Goal: Task Accomplishment & Management: Manage account settings

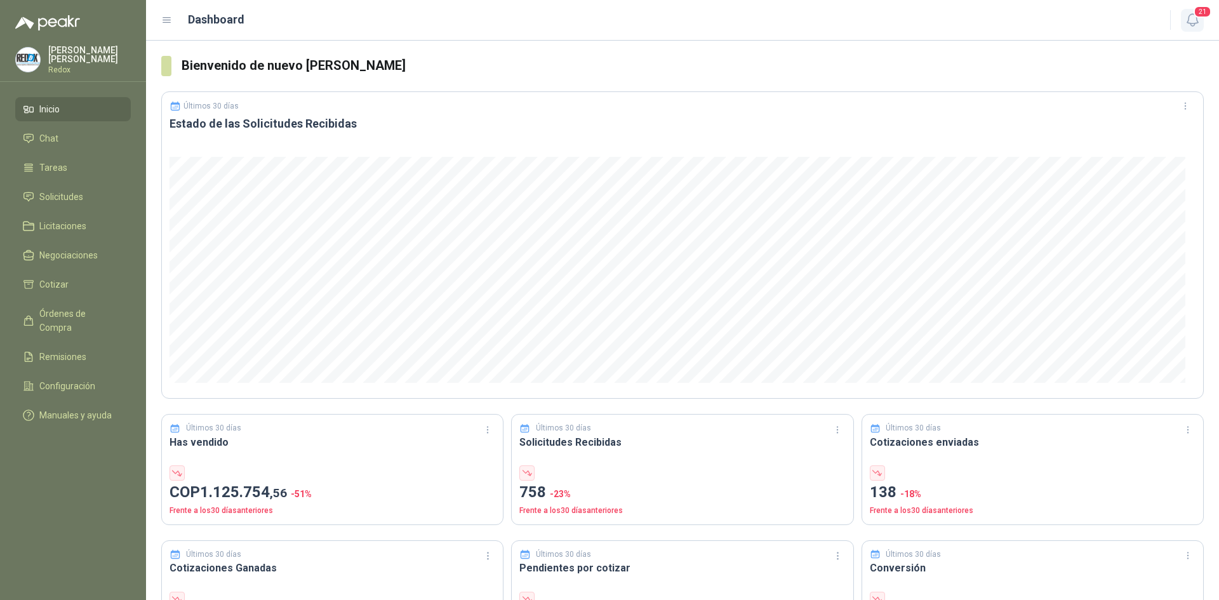
click at [1195, 22] on icon "button" at bounding box center [1192, 20] width 16 height 16
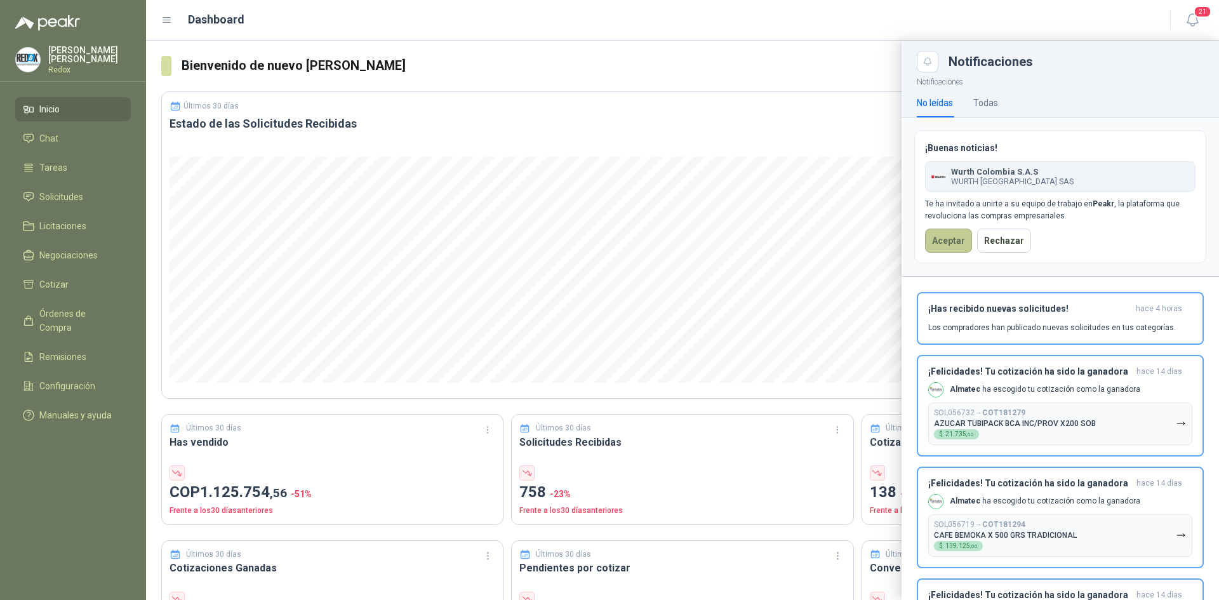
click at [956, 234] on button "Aceptar" at bounding box center [948, 240] width 47 height 24
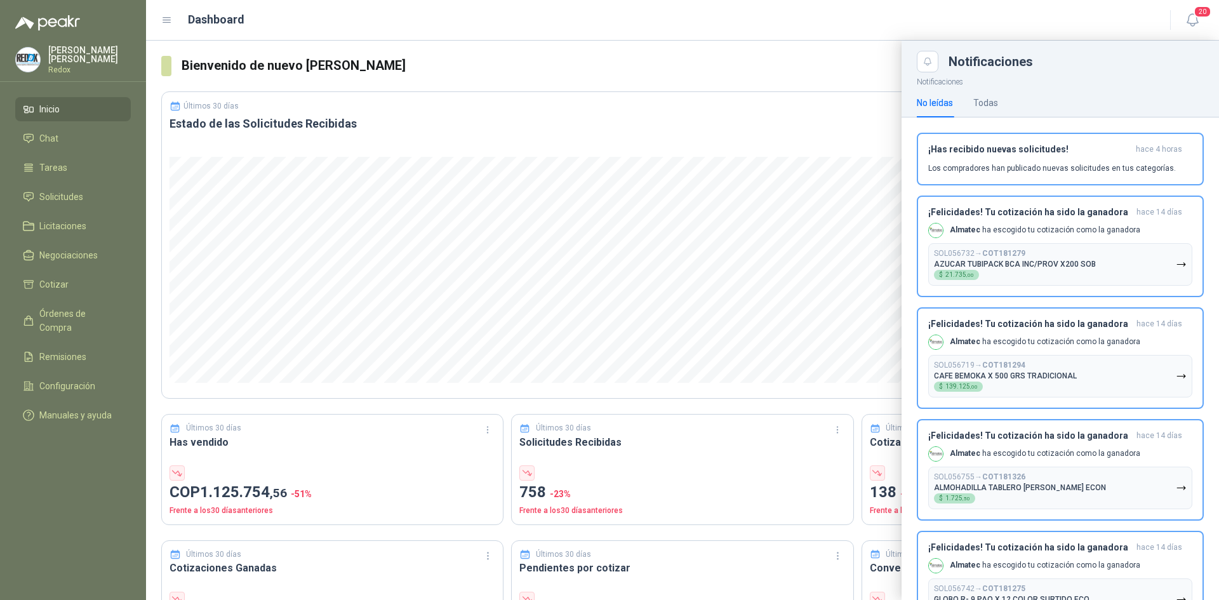
click at [77, 52] on p "[PERSON_NAME]" at bounding box center [89, 55] width 83 height 18
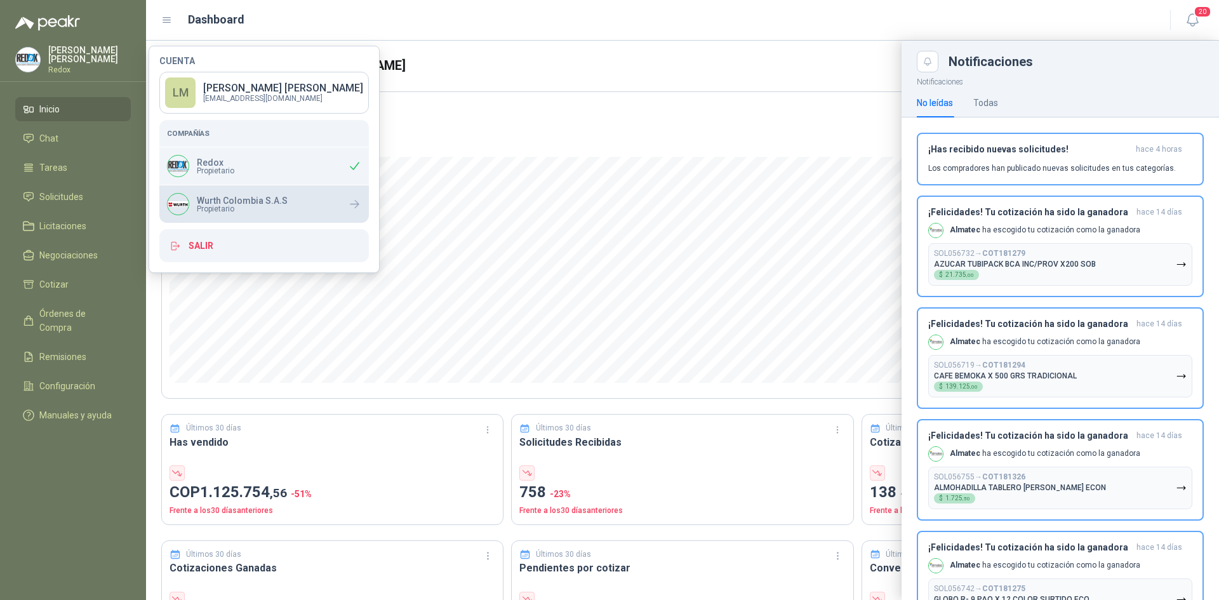
click at [196, 199] on div "Wurth Colombia S.A.S Propietario" at bounding box center [227, 204] width 121 height 22
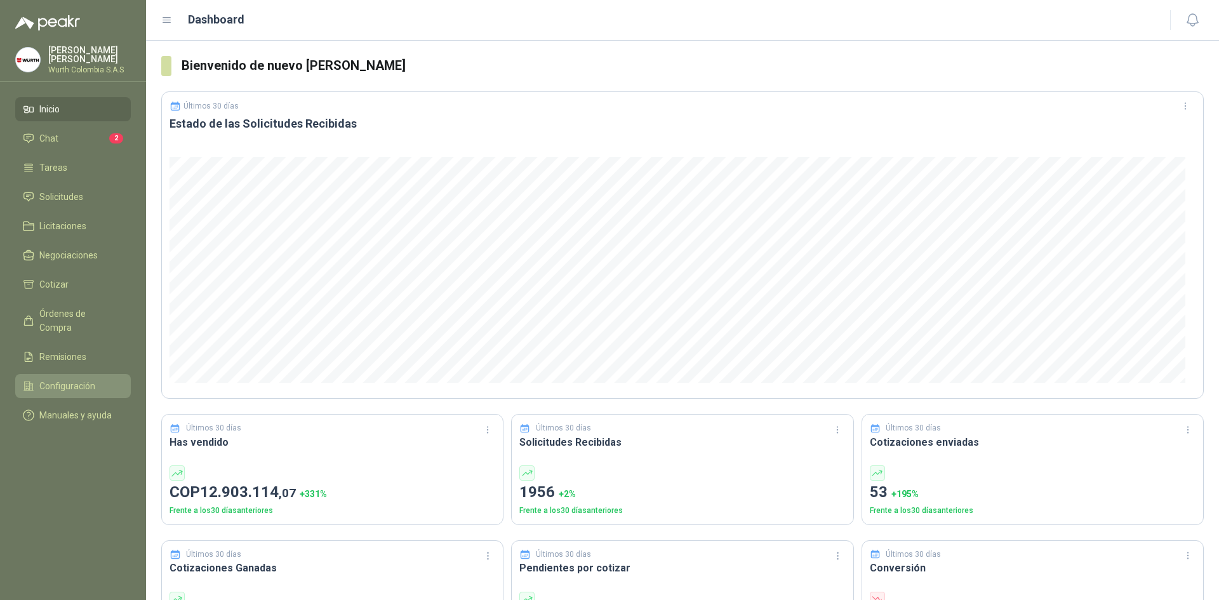
click at [65, 379] on span "Configuración" at bounding box center [67, 386] width 56 height 14
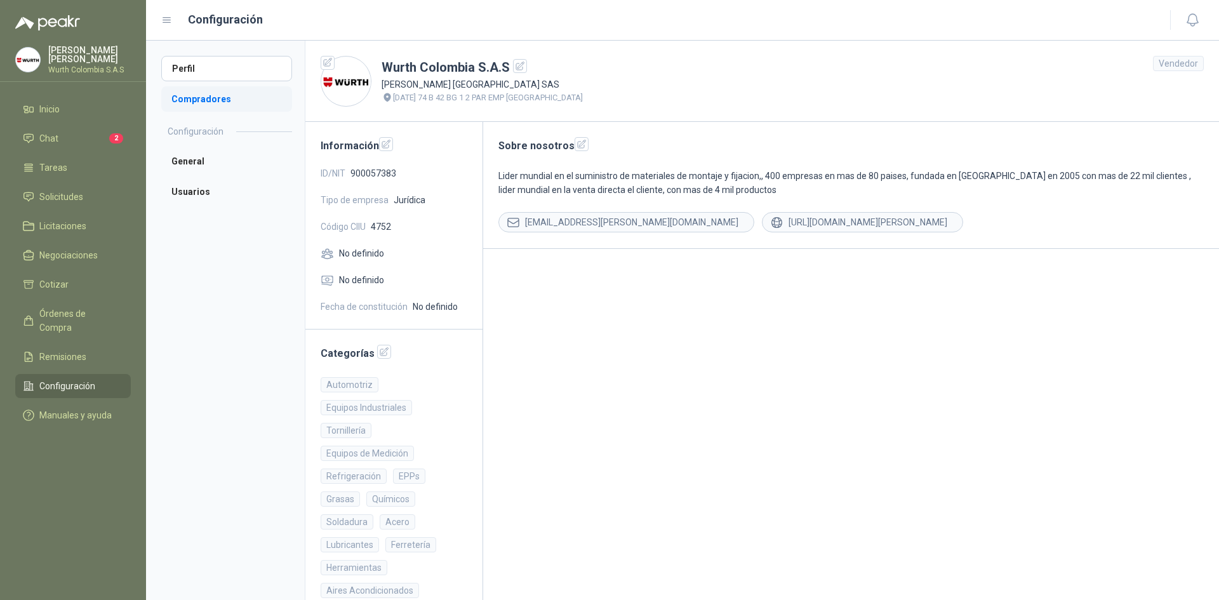
click at [204, 102] on li "Compradores" at bounding box center [226, 98] width 131 height 25
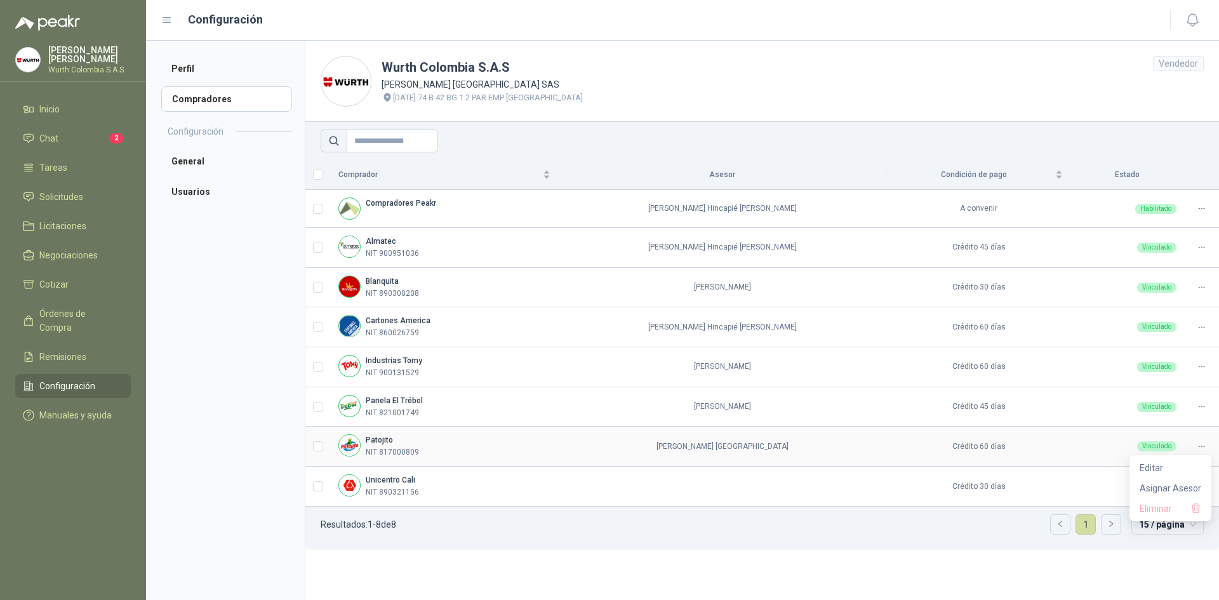
click at [1208, 444] on div at bounding box center [1201, 446] width 20 height 12
click at [1154, 484] on span "Asignar Asesor" at bounding box center [1170, 488] width 62 height 14
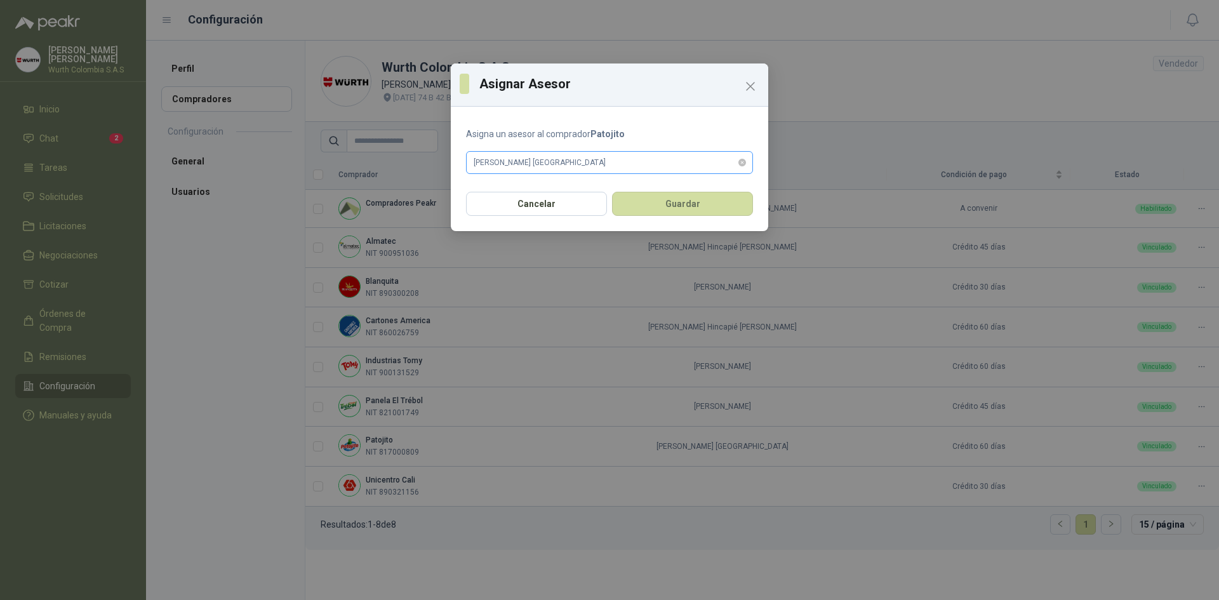
click at [562, 164] on span "WURTH COLOMBIA" at bounding box center [609, 162] width 272 height 19
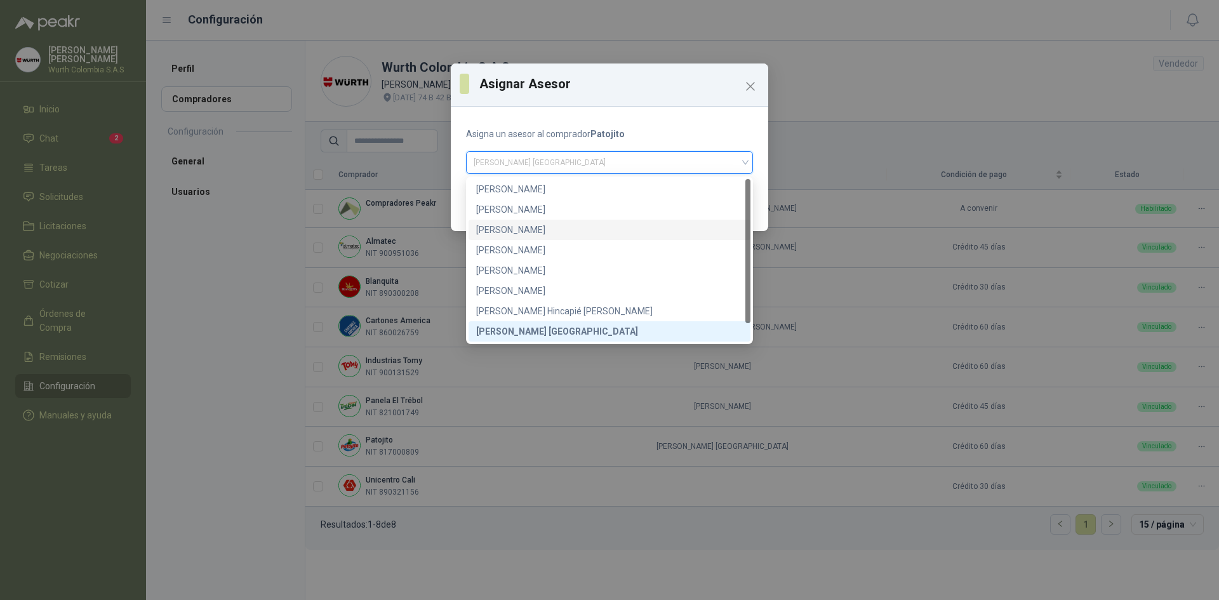
click at [543, 225] on div "JUAN CARLOS VINASCO MARLES" at bounding box center [609, 230] width 267 height 14
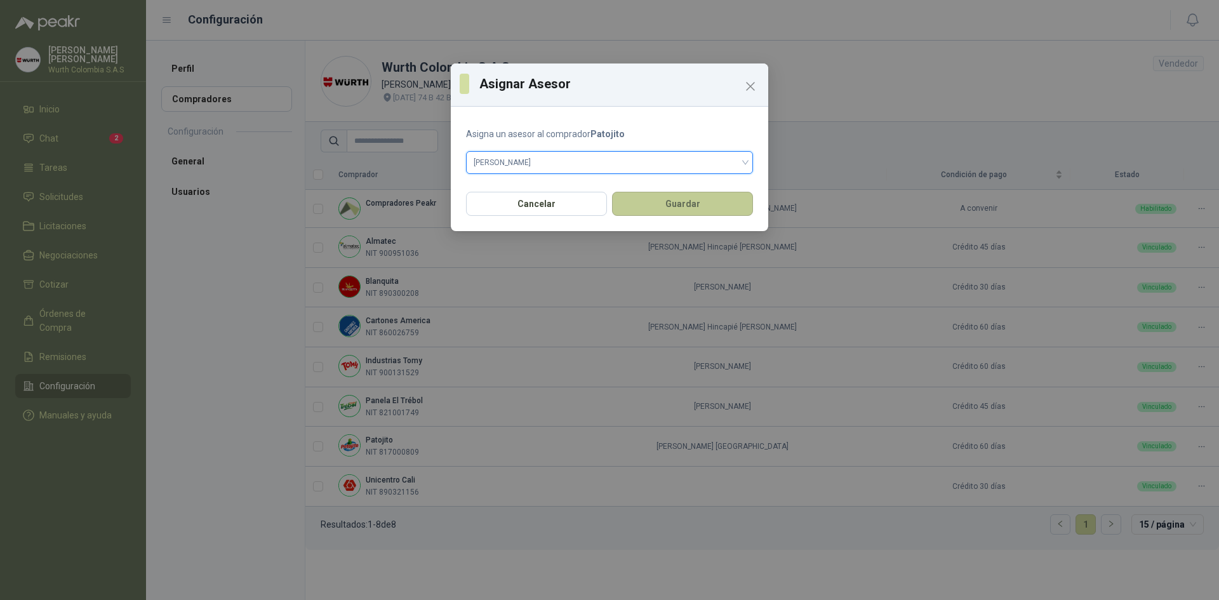
click at [692, 204] on button "Guardar" at bounding box center [682, 204] width 141 height 24
